Goal: Find specific page/section: Find specific page/section

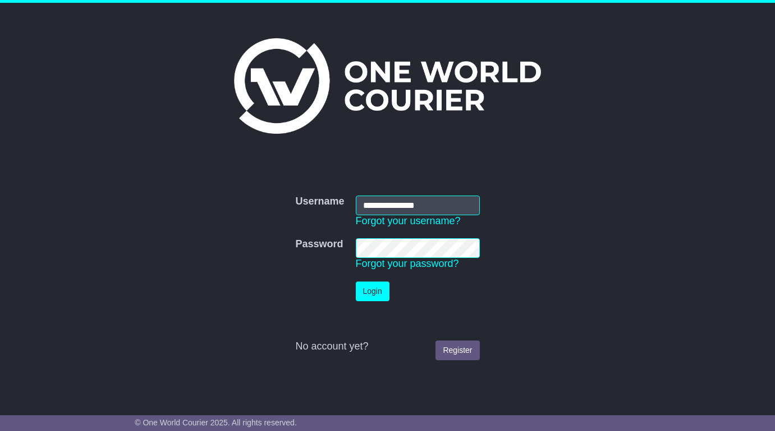
click at [372, 292] on button "Login" at bounding box center [373, 291] width 34 height 20
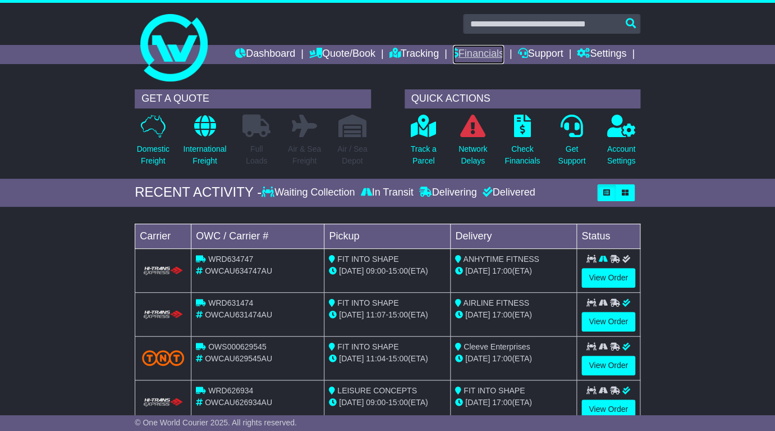
click at [489, 57] on link "Financials" at bounding box center [478, 54] width 51 height 19
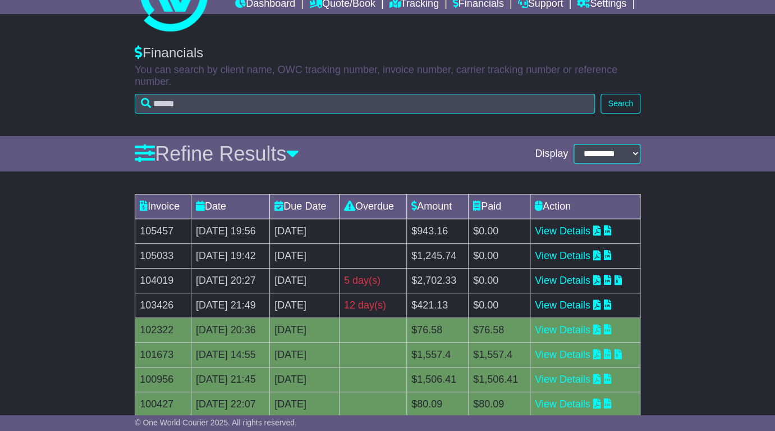
scroll to position [61, 0]
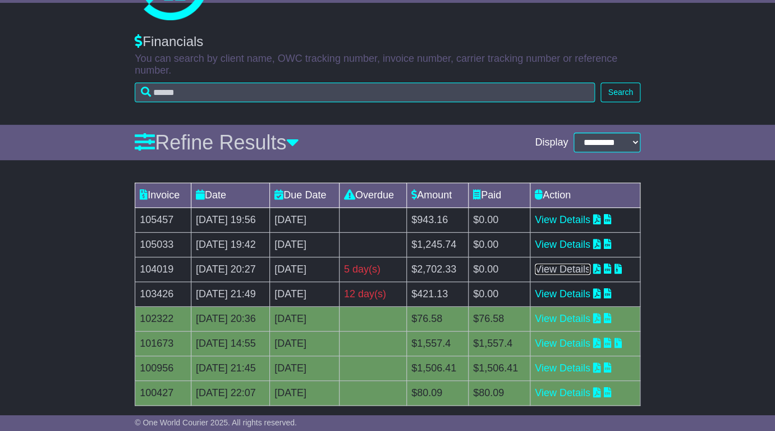
click at [591, 270] on link "View Details" at bounding box center [563, 268] width 56 height 11
